Goal: Task Accomplishment & Management: Use online tool/utility

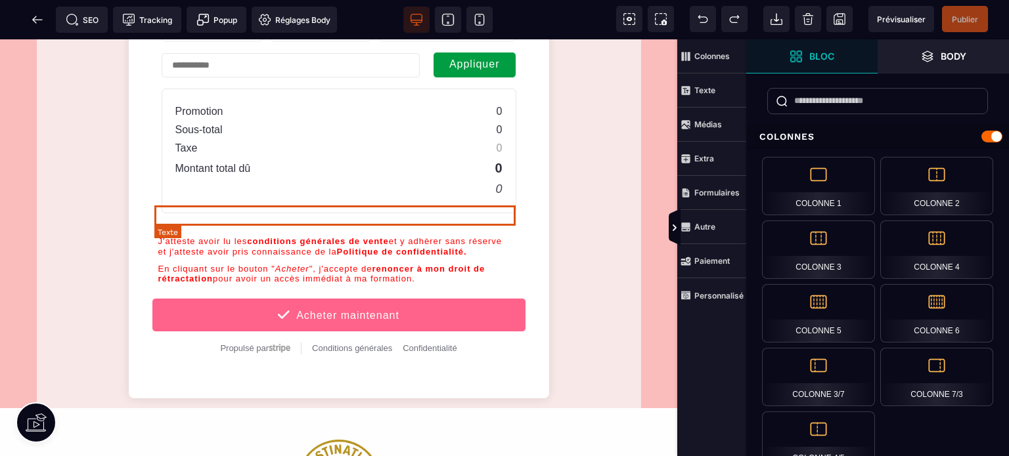
scroll to position [1340, 0]
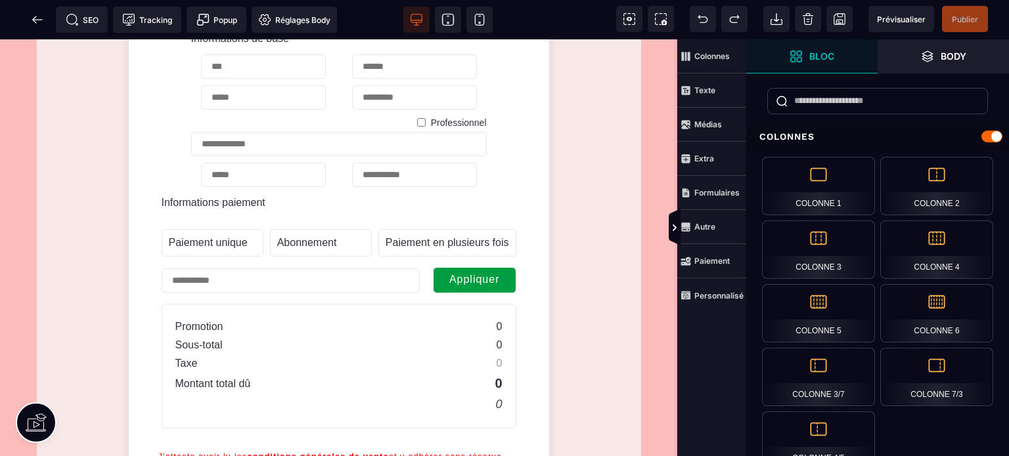
click at [34, 14] on icon at bounding box center [37, 19] width 13 height 13
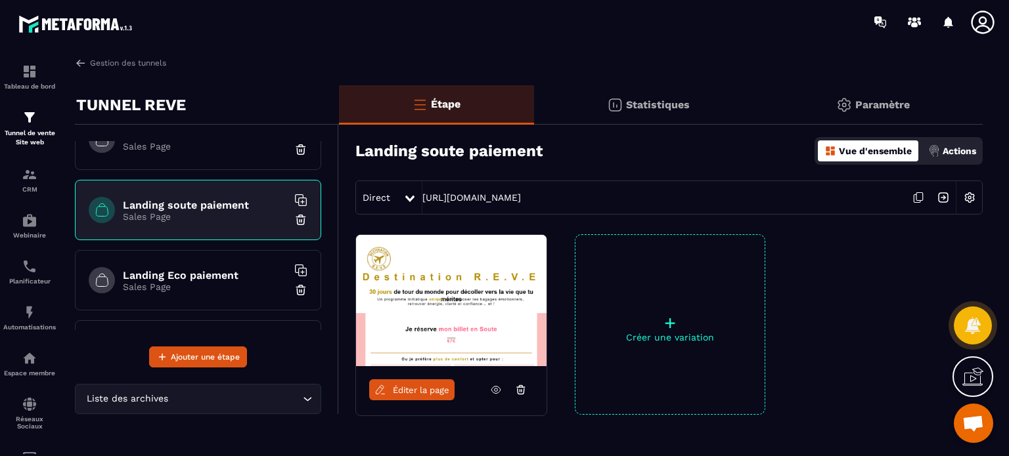
scroll to position [121, 0]
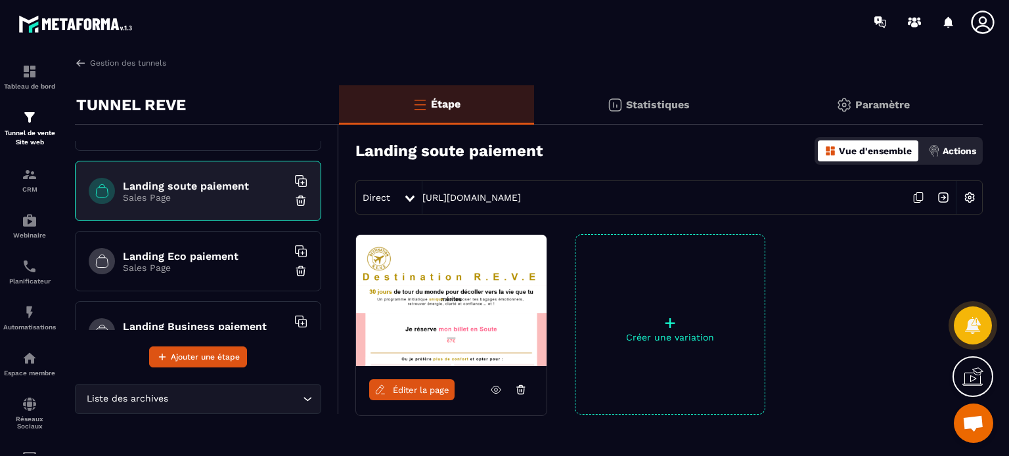
click at [490, 388] on icon at bounding box center [496, 390] width 12 height 12
click at [204, 257] on h6 "Landing Eco paiement" at bounding box center [205, 256] width 164 height 12
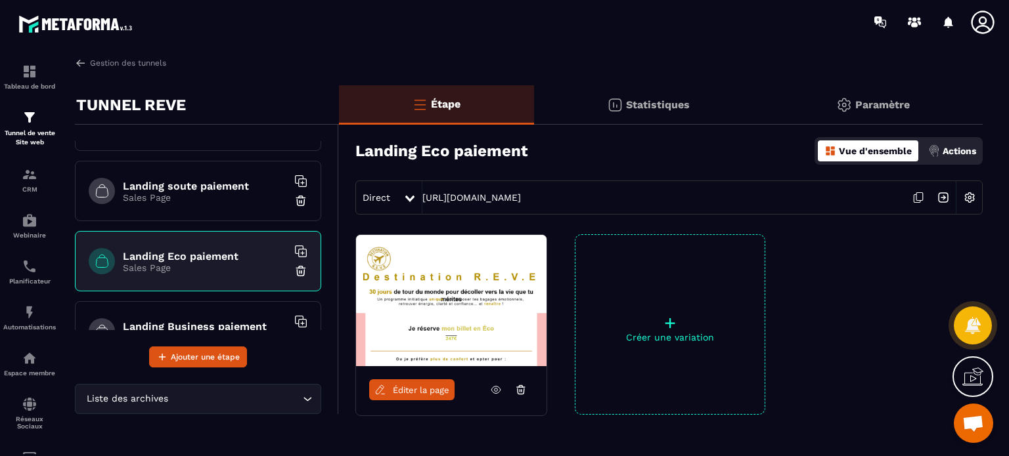
click at [495, 389] on icon at bounding box center [496, 390] width 12 height 12
click at [294, 250] on icon at bounding box center [300, 251] width 13 height 13
click at [255, 315] on div "Landing Business paiement Sales Page" at bounding box center [198, 331] width 246 height 60
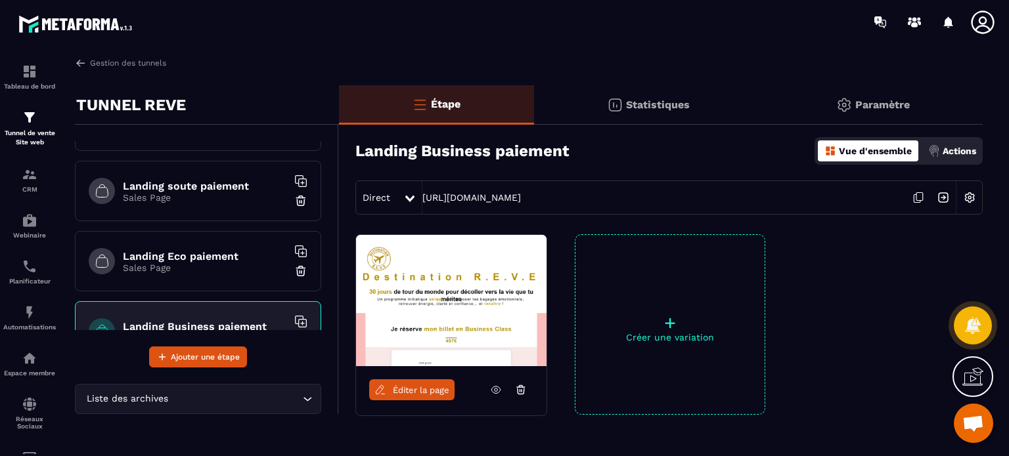
click at [299, 321] on icon at bounding box center [303, 324] width 8 height 8
click at [235, 183] on h6 "Landing soute paiement" at bounding box center [205, 186] width 164 height 12
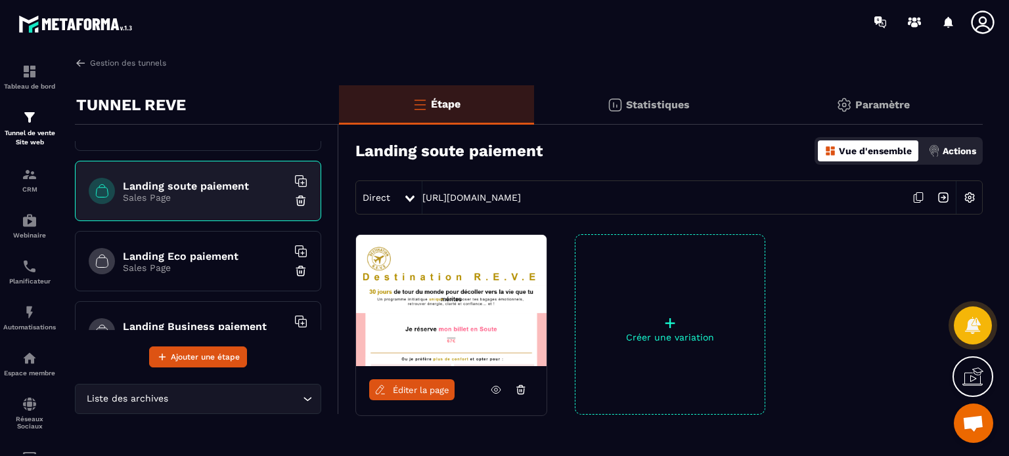
click at [294, 179] on icon at bounding box center [300, 181] width 13 height 13
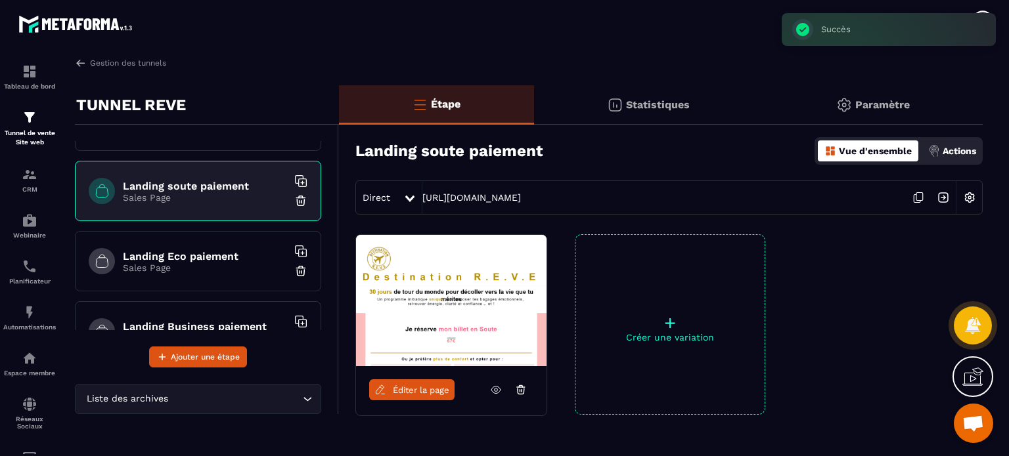
click at [240, 258] on h6 "Landing Eco paiement" at bounding box center [205, 256] width 164 height 12
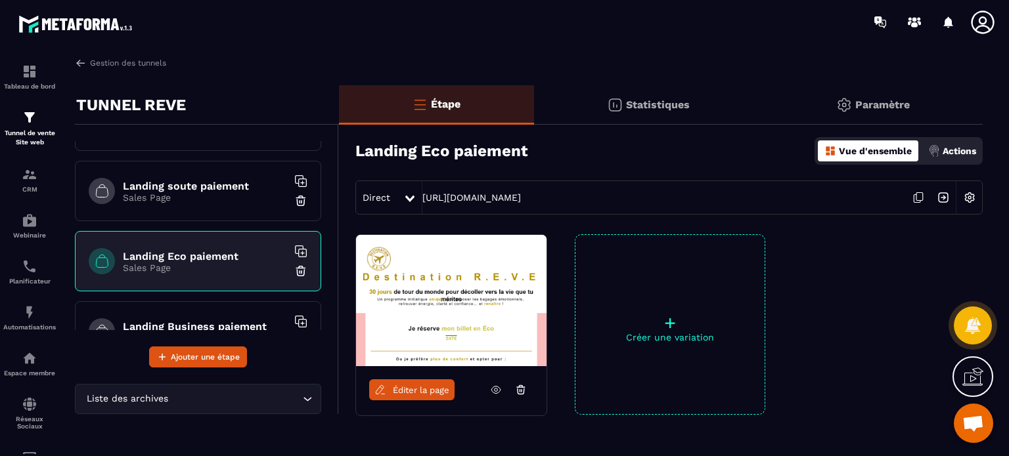
click at [294, 248] on icon at bounding box center [300, 251] width 13 height 13
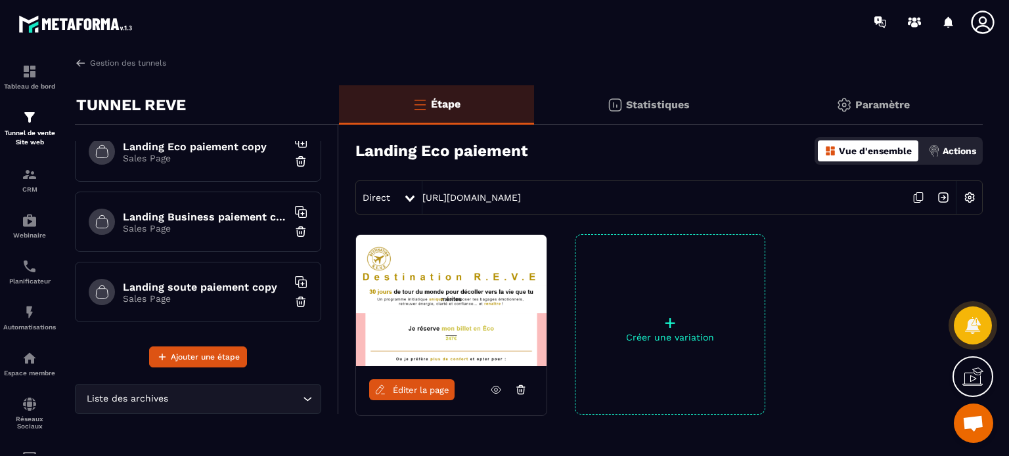
scroll to position [856, 0]
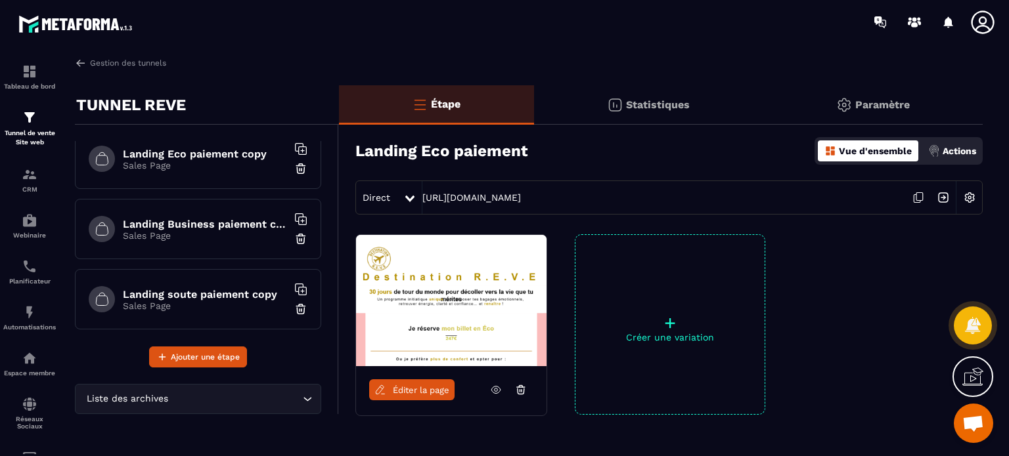
click at [216, 223] on h6 "Landing Business paiement copy" at bounding box center [205, 224] width 164 height 12
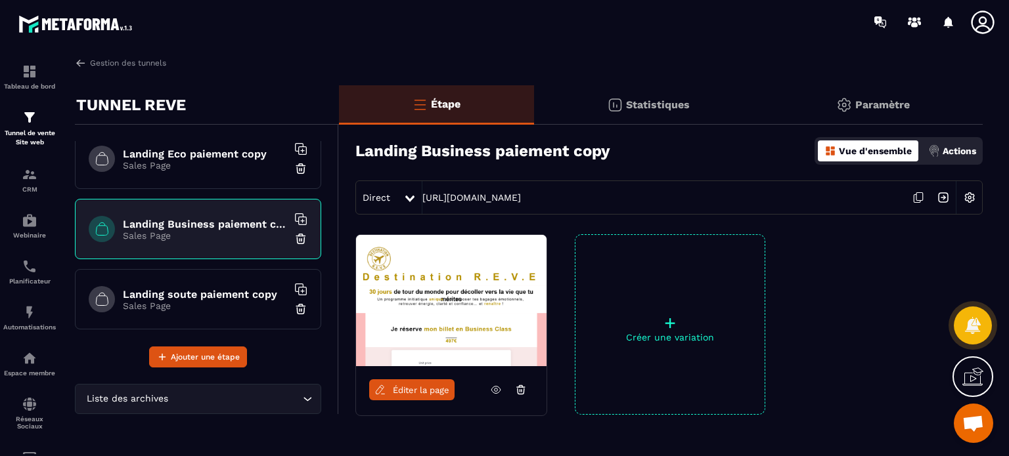
click at [294, 236] on img at bounding box center [300, 238] width 13 height 13
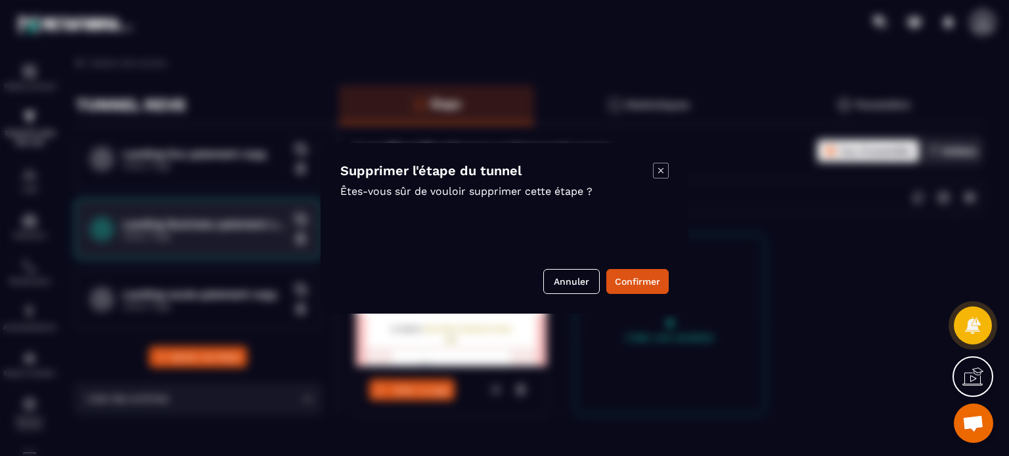
click at [638, 285] on button "Confirmer" at bounding box center [637, 281] width 62 height 25
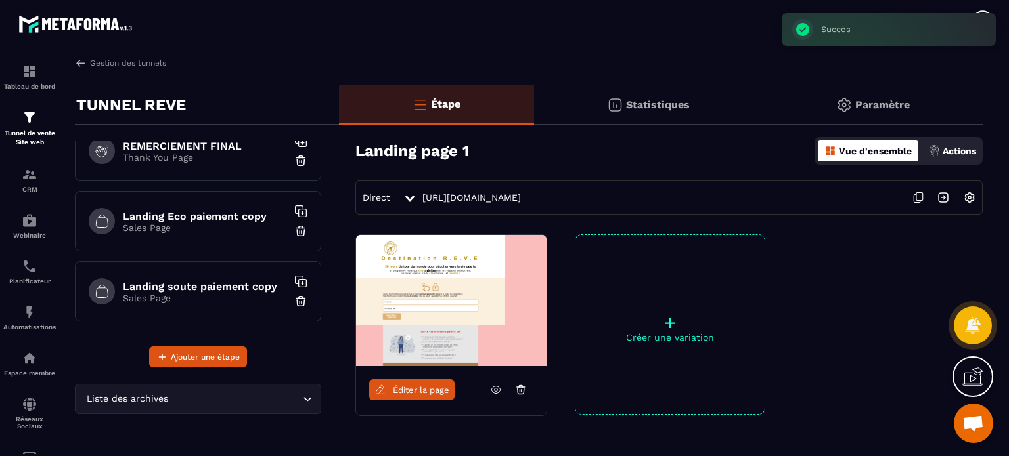
scroll to position [787, 0]
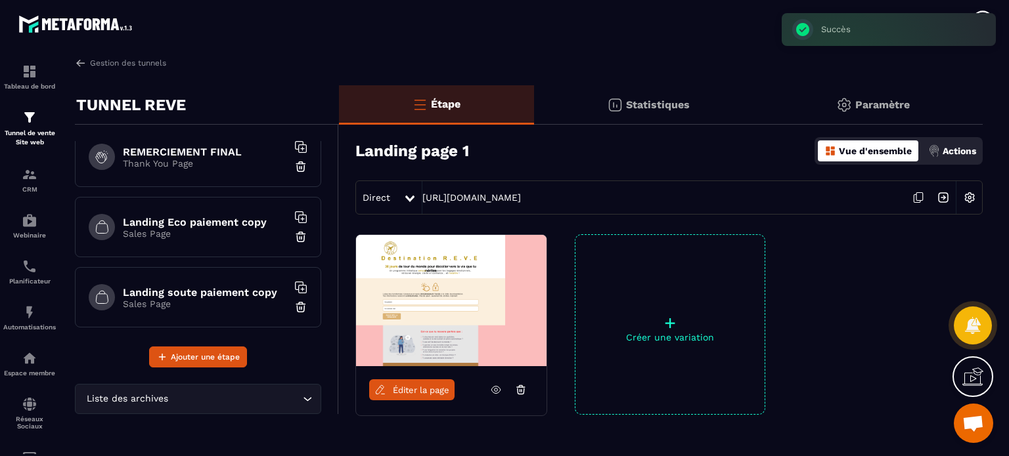
click at [206, 234] on p "Sales Page" at bounding box center [205, 234] width 164 height 11
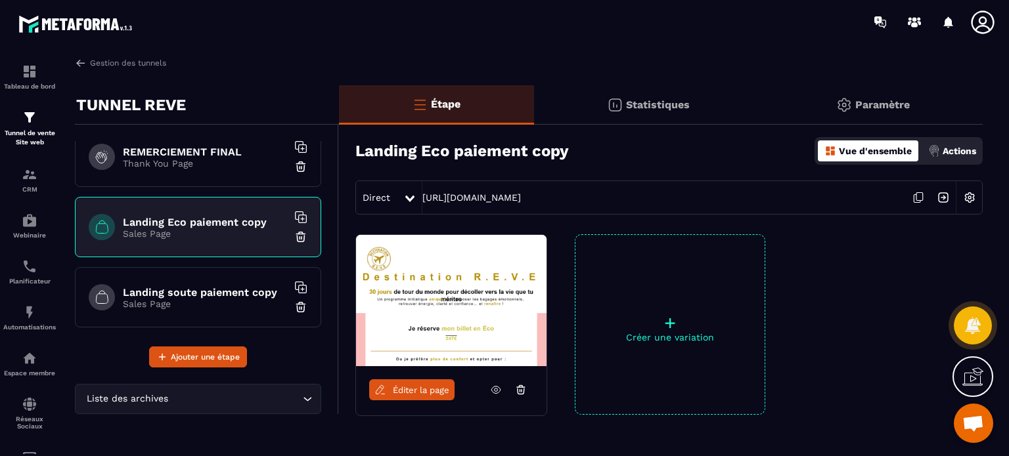
click at [294, 232] on img at bounding box center [300, 236] width 13 height 13
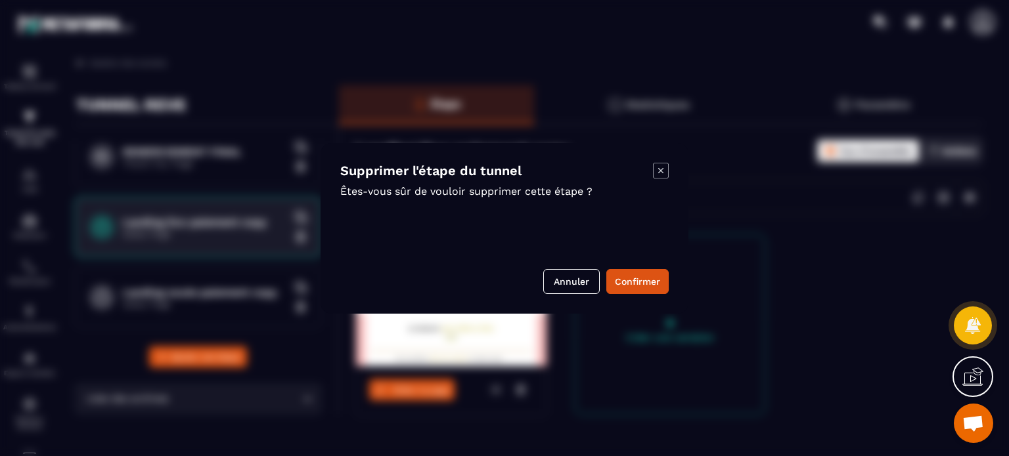
click at [640, 280] on button "Confirmer" at bounding box center [637, 281] width 62 height 25
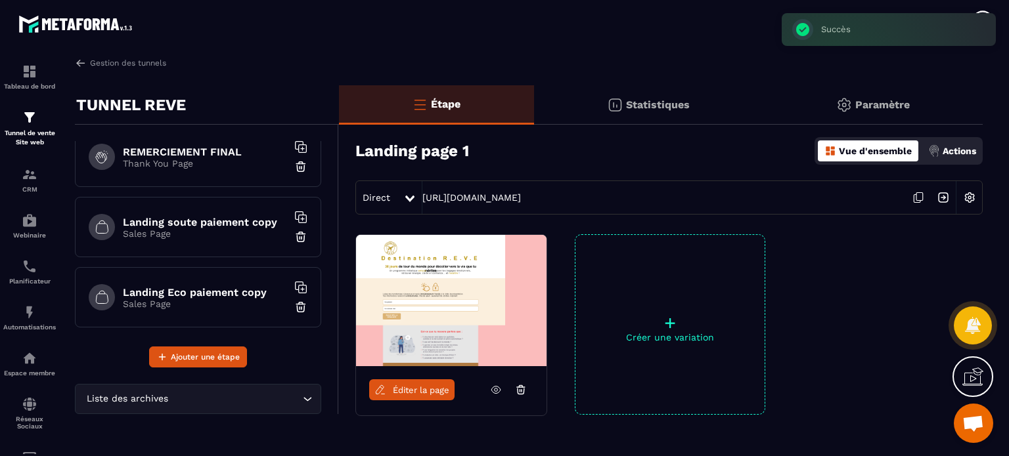
click at [225, 165] on p "Thank You Page" at bounding box center [205, 163] width 164 height 11
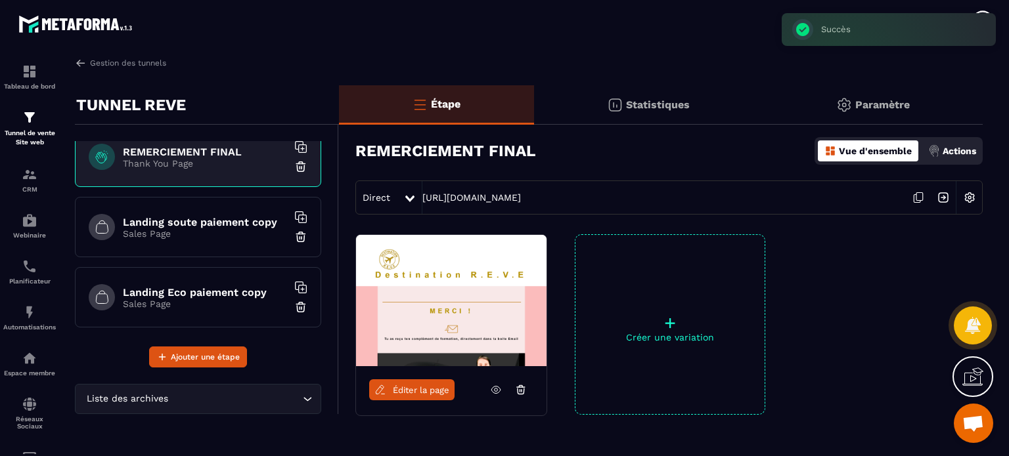
click at [429, 389] on span "Éditer la page" at bounding box center [421, 390] width 56 height 10
